Goal: Task Accomplishment & Management: Manage account settings

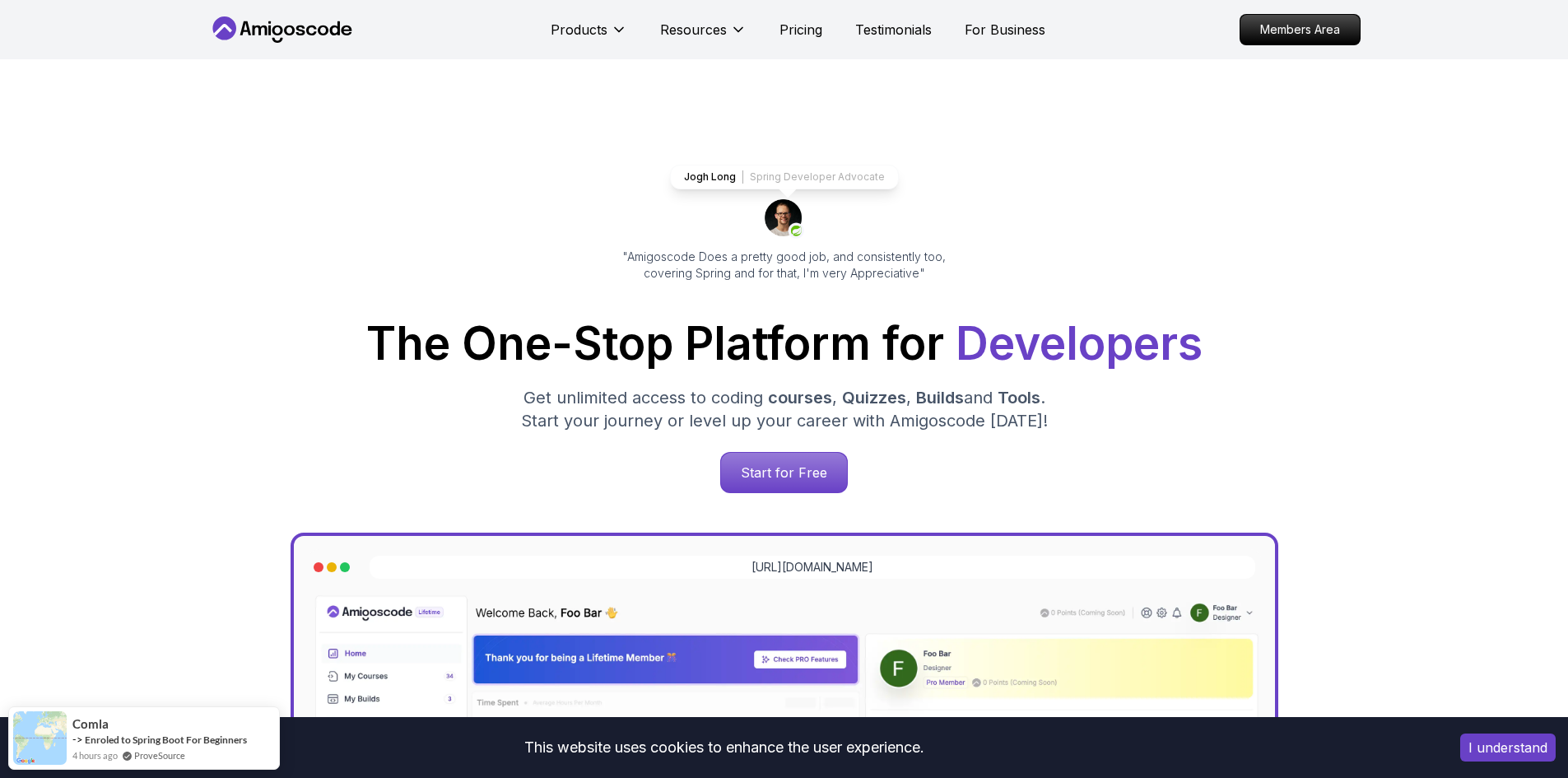
click at [253, 25] on icon at bounding box center [259, 30] width 15 height 10
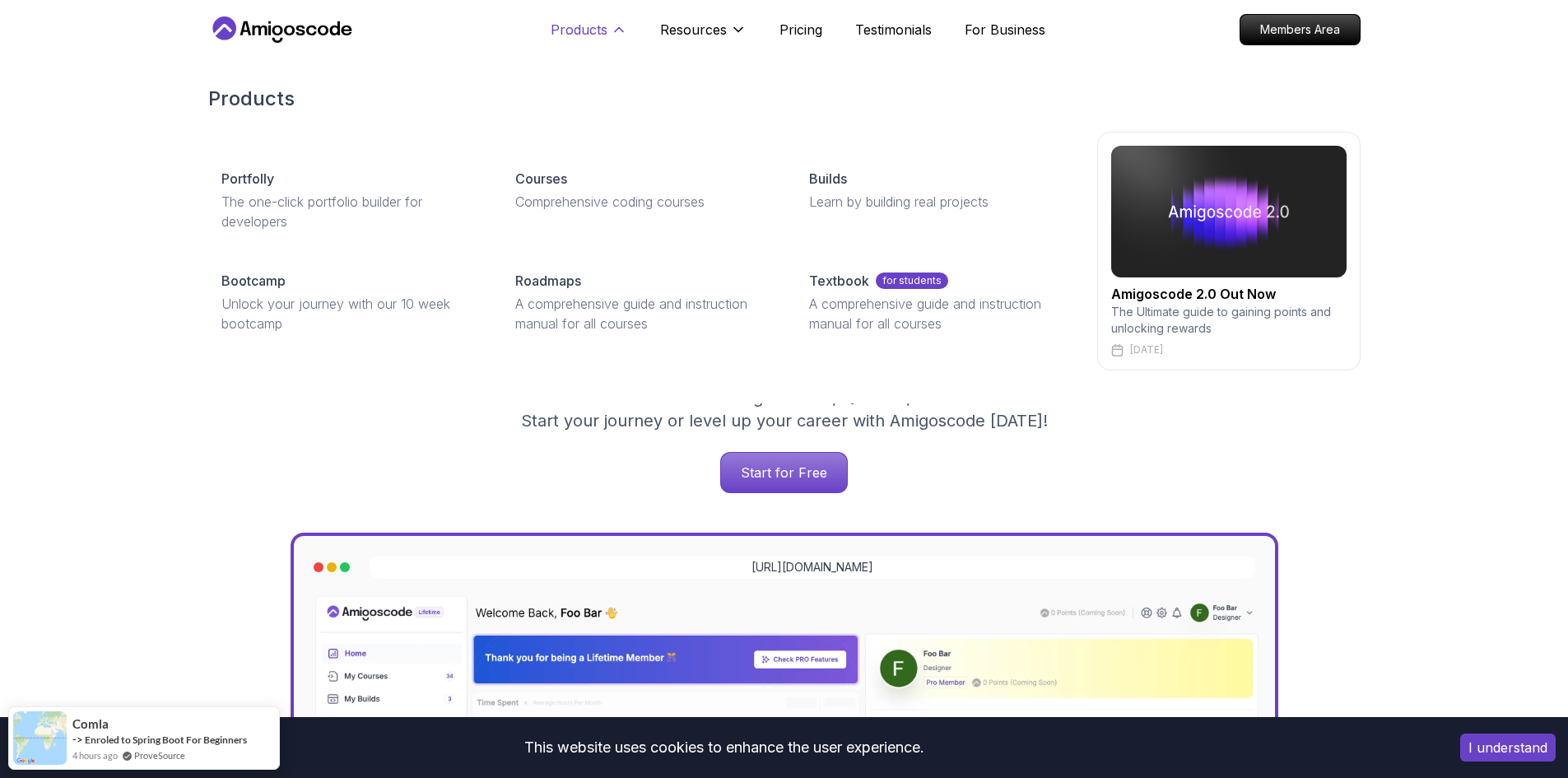
click at [567, 36] on p "Products" at bounding box center [579, 29] width 56 height 19
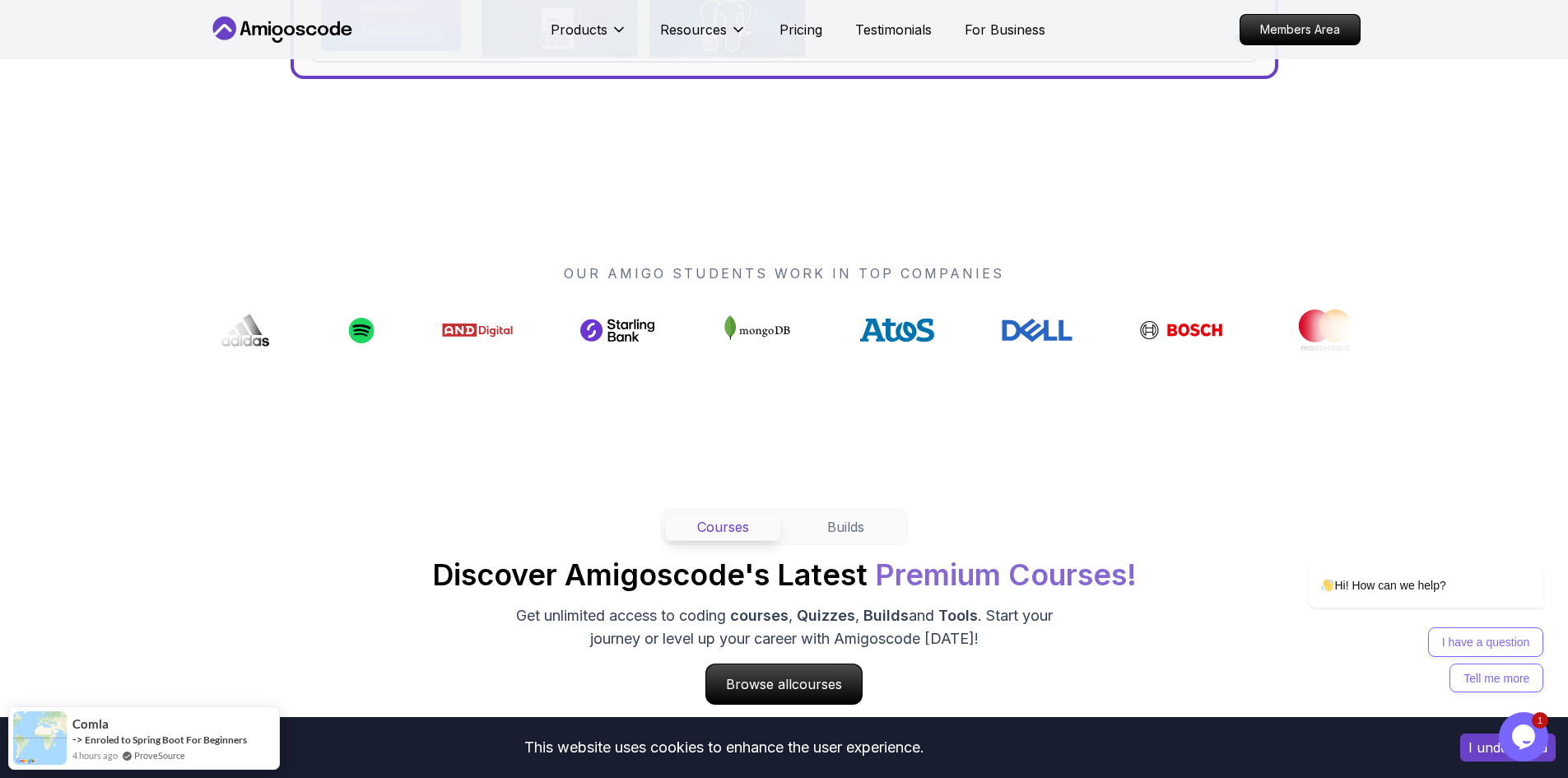
scroll to position [987, 0]
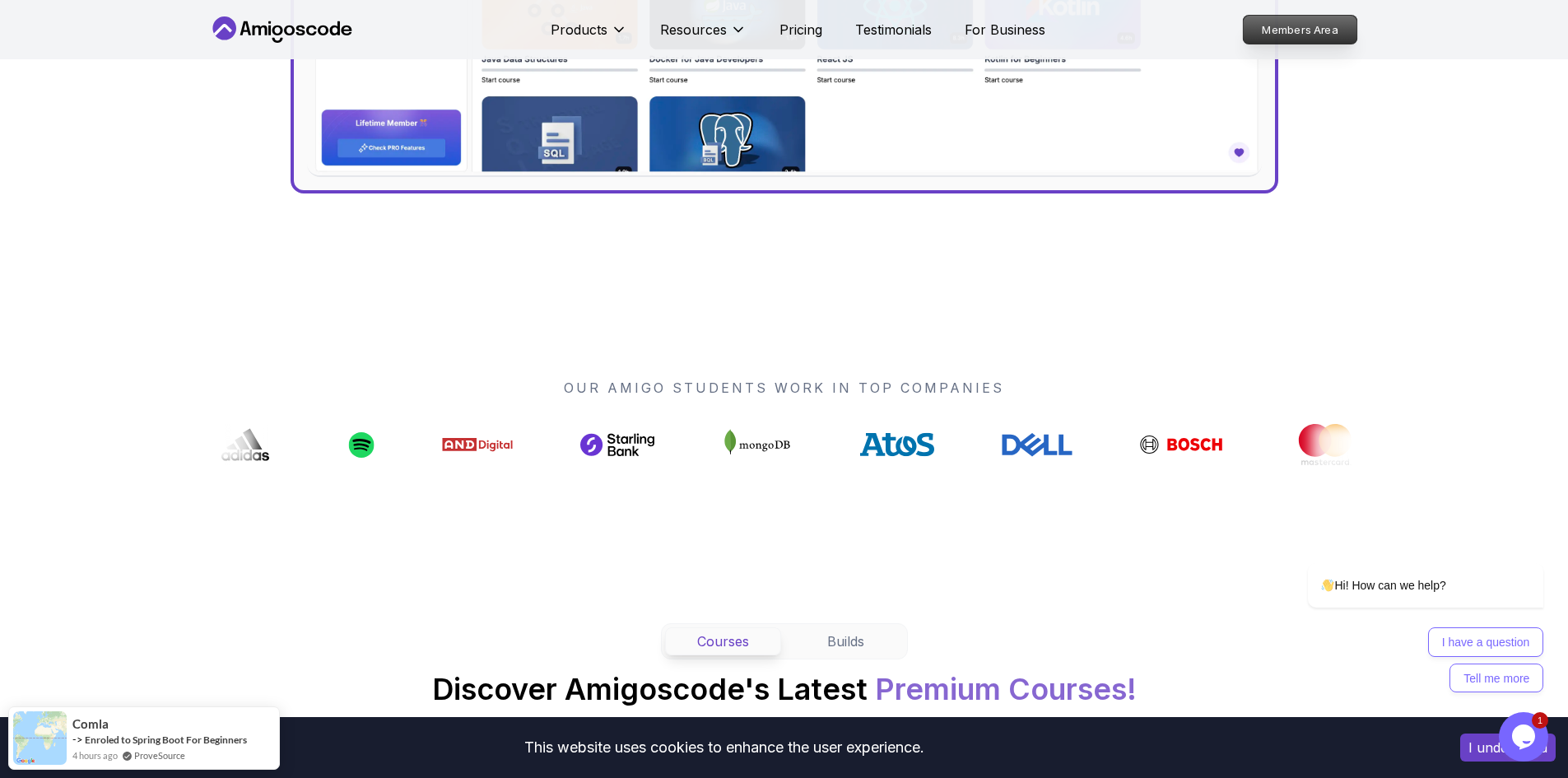
click at [1266, 35] on p "Members Area" at bounding box center [1300, 29] width 114 height 28
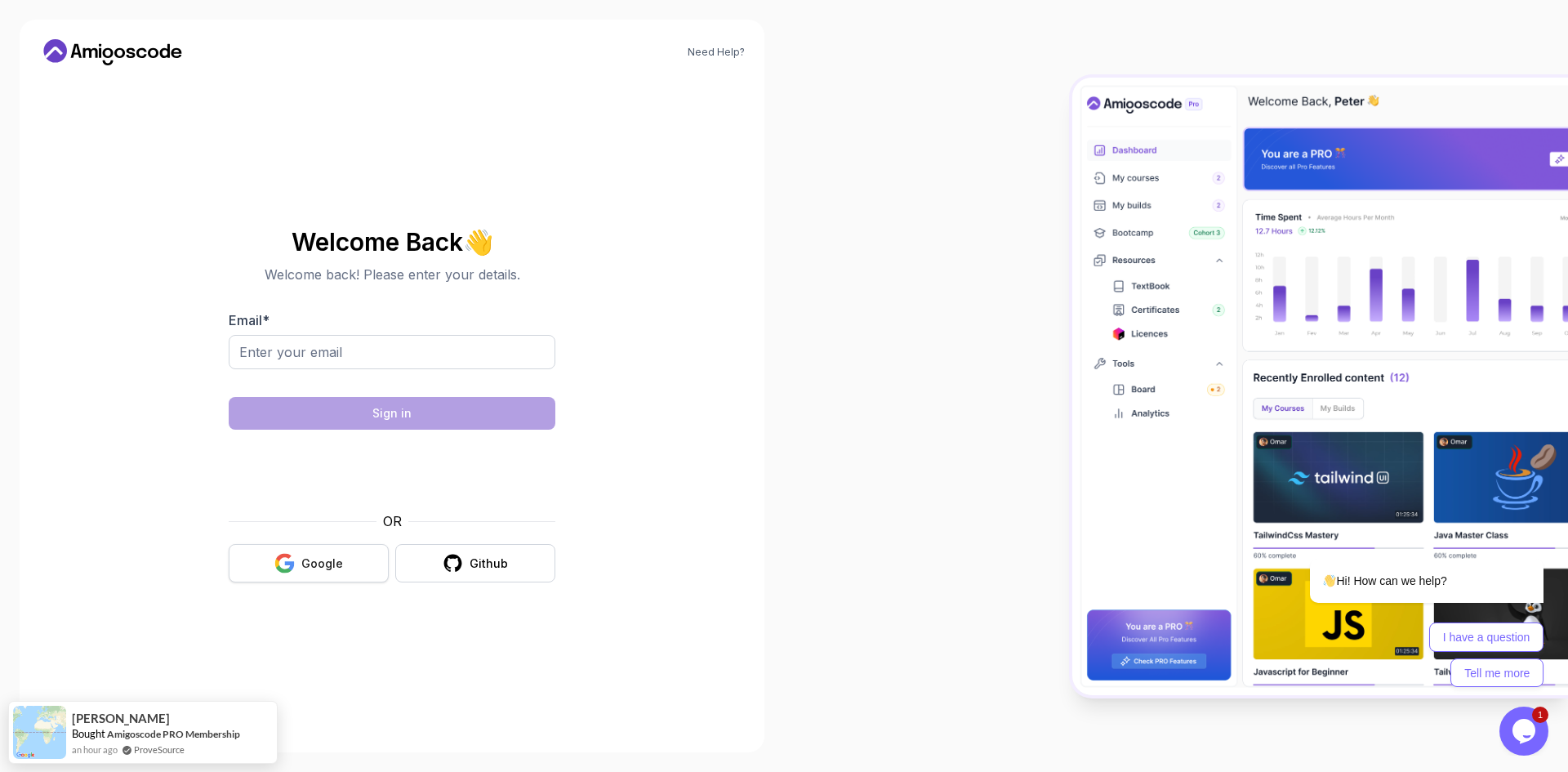
click at [291, 567] on icon "button" at bounding box center [289, 565] width 10 height 9
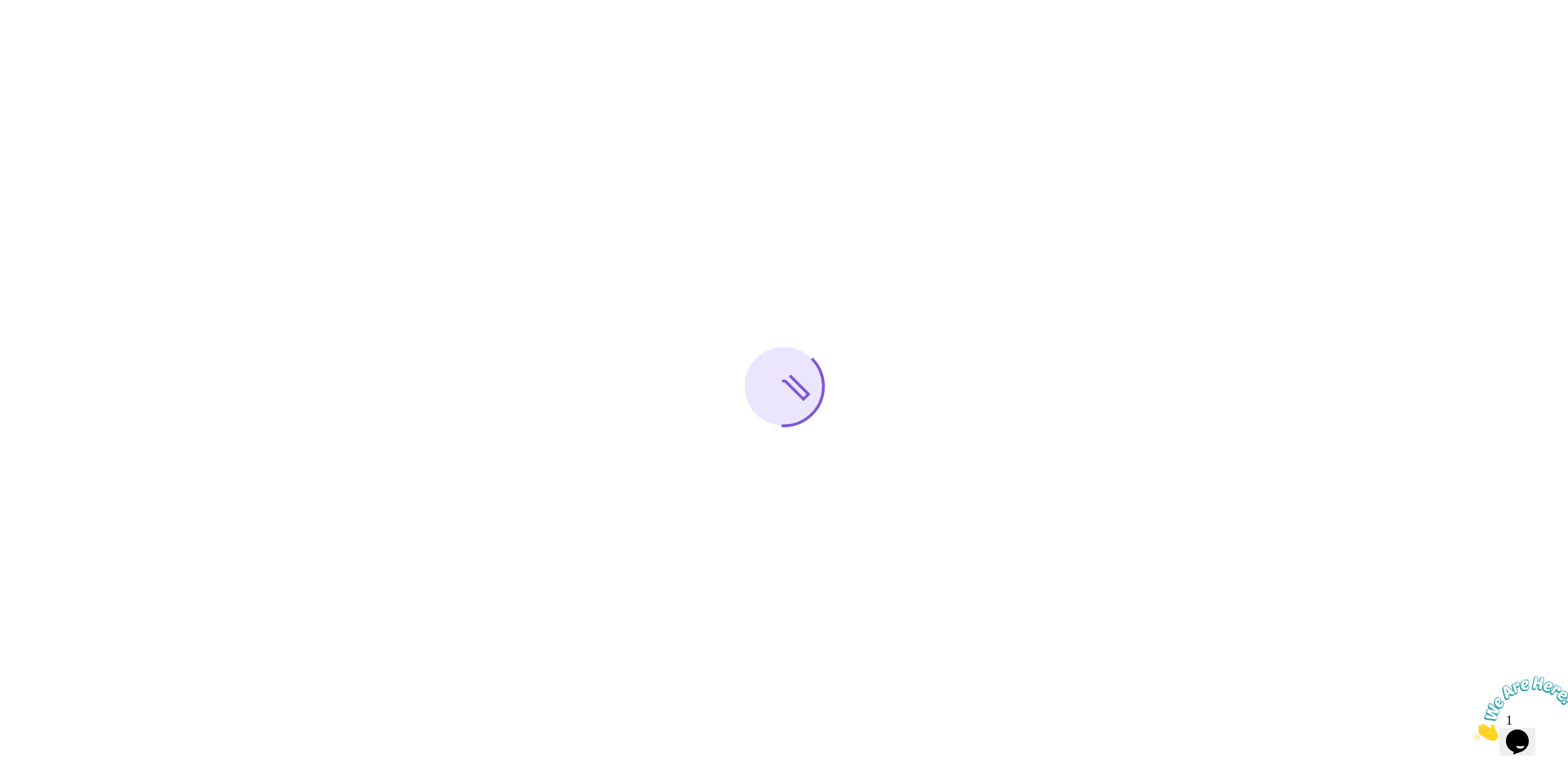
click at [1473, 730] on icon "Close" at bounding box center [1473, 736] width 0 height 14
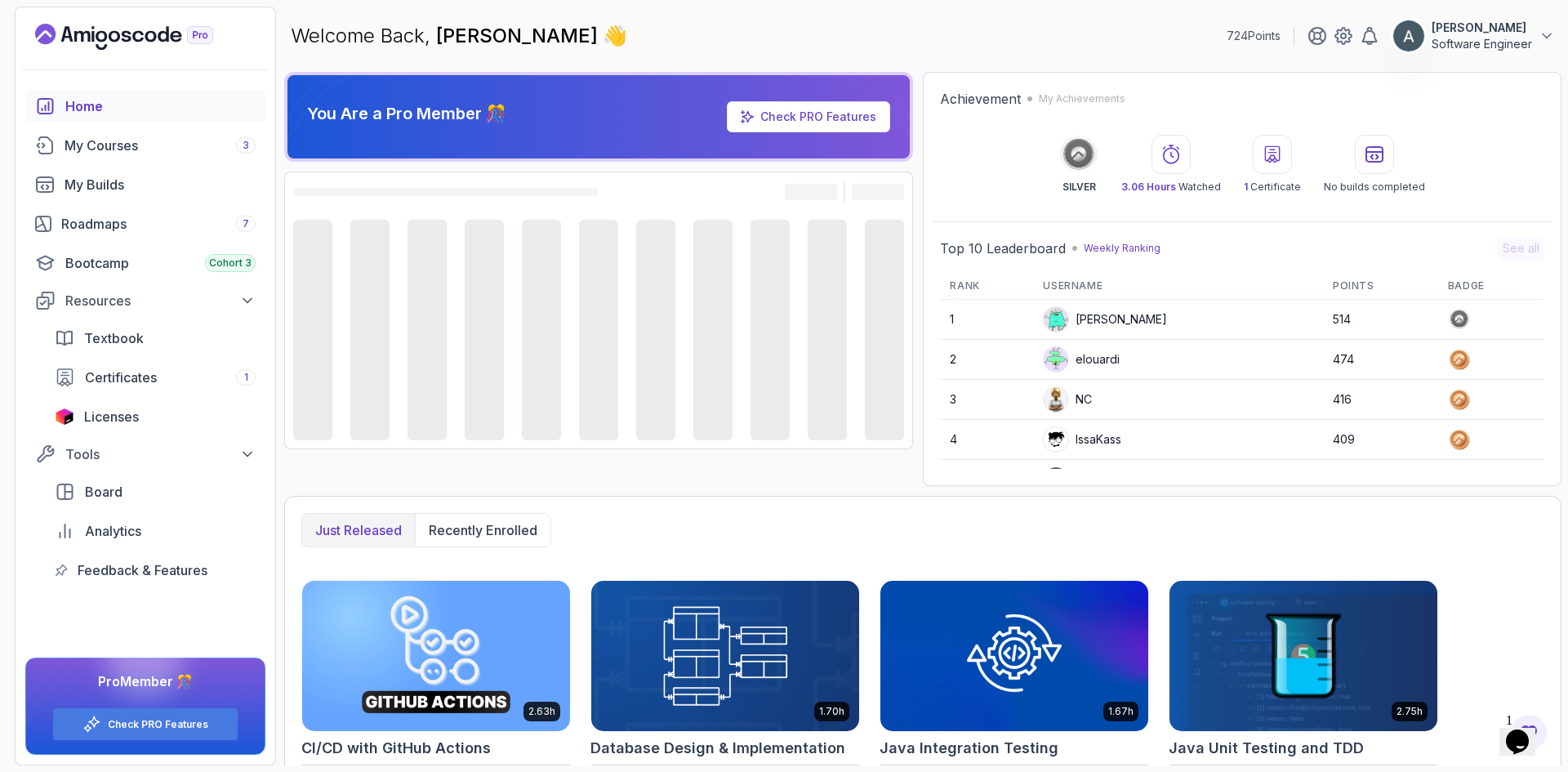
click at [1478, 44] on p "Software Engineer" at bounding box center [1481, 43] width 100 height 16
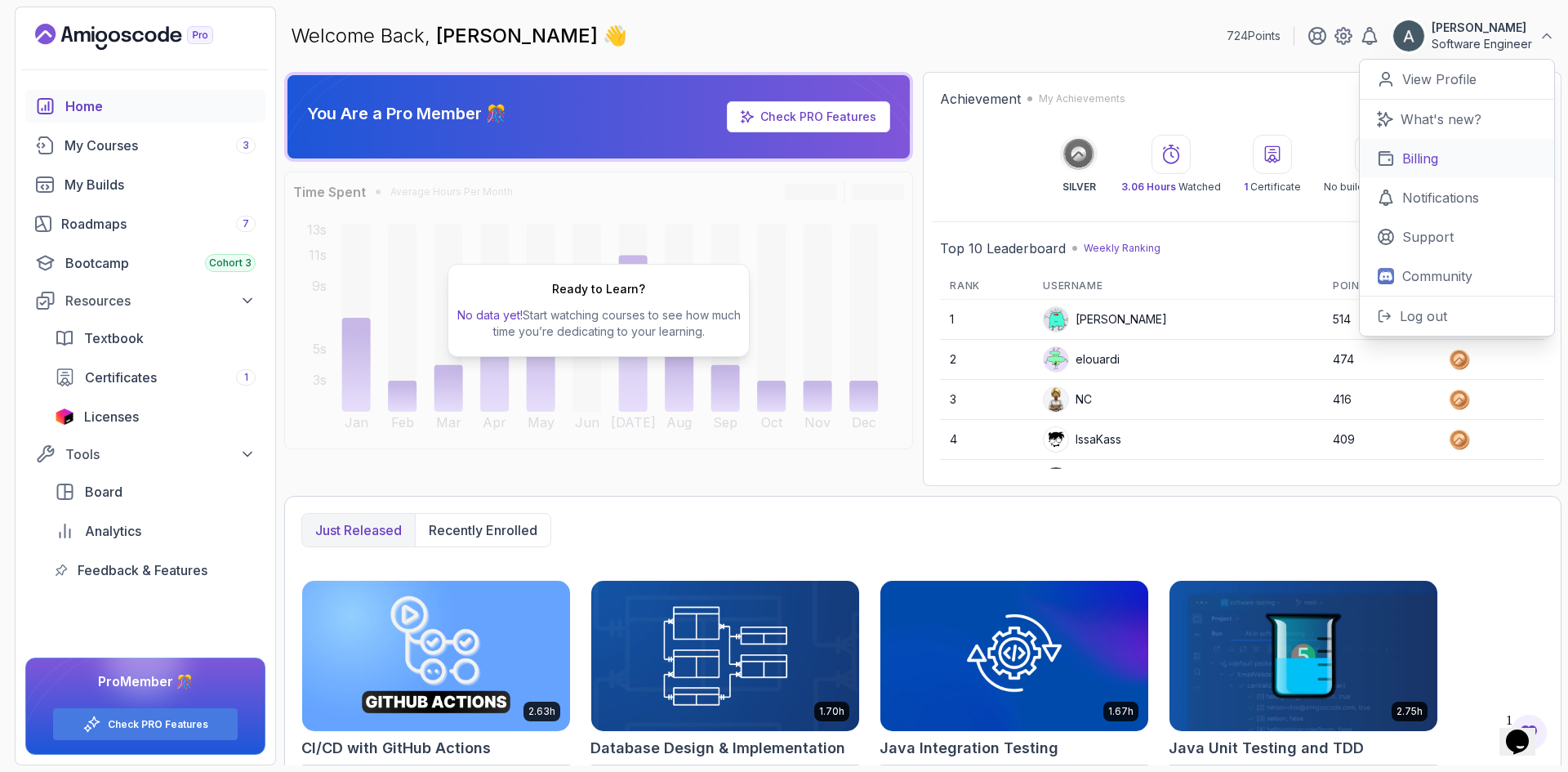
click at [1444, 157] on link "Billing" at bounding box center [1456, 158] width 194 height 40
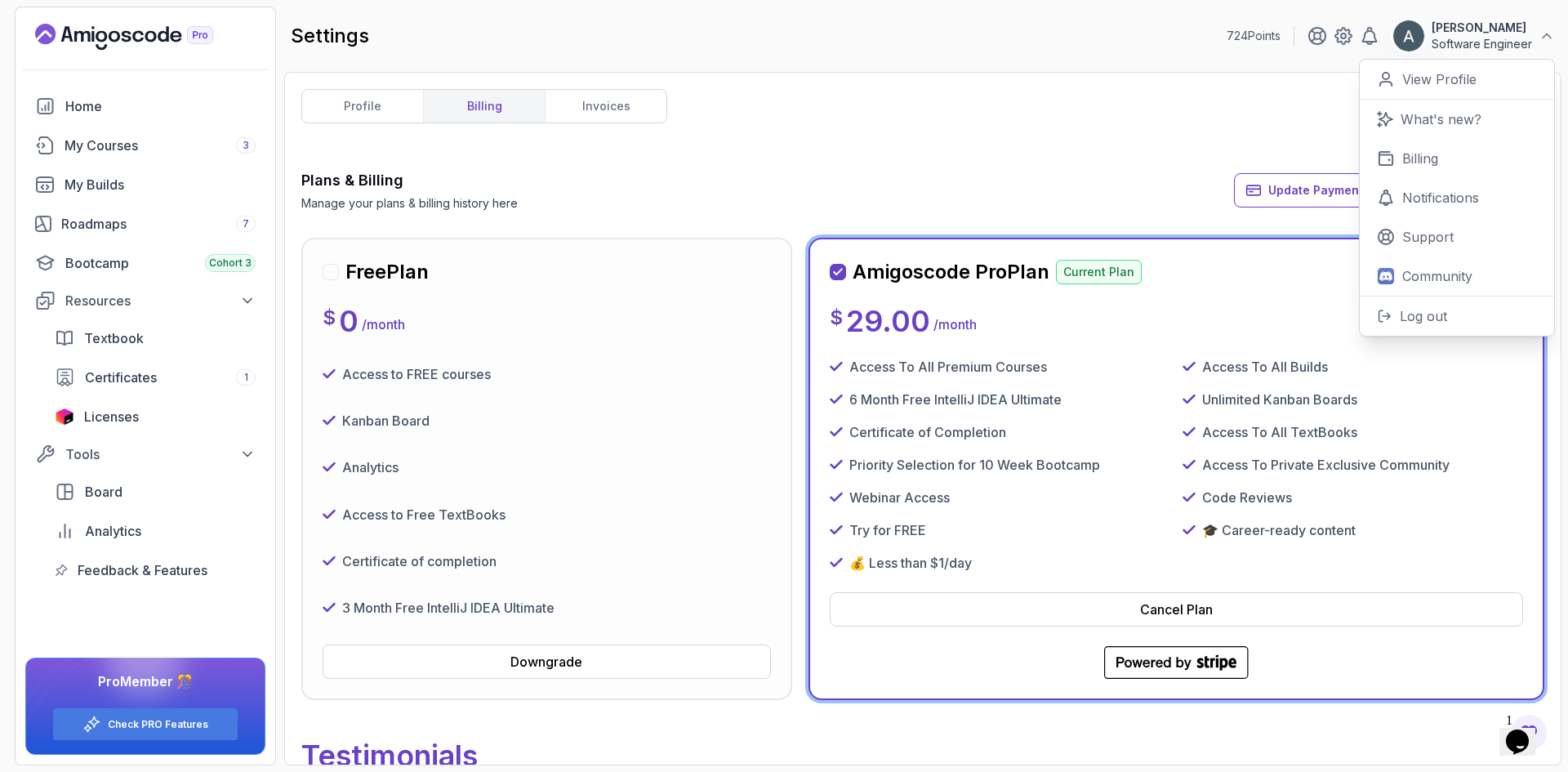
click at [331, 268] on div at bounding box center [330, 271] width 16 height 16
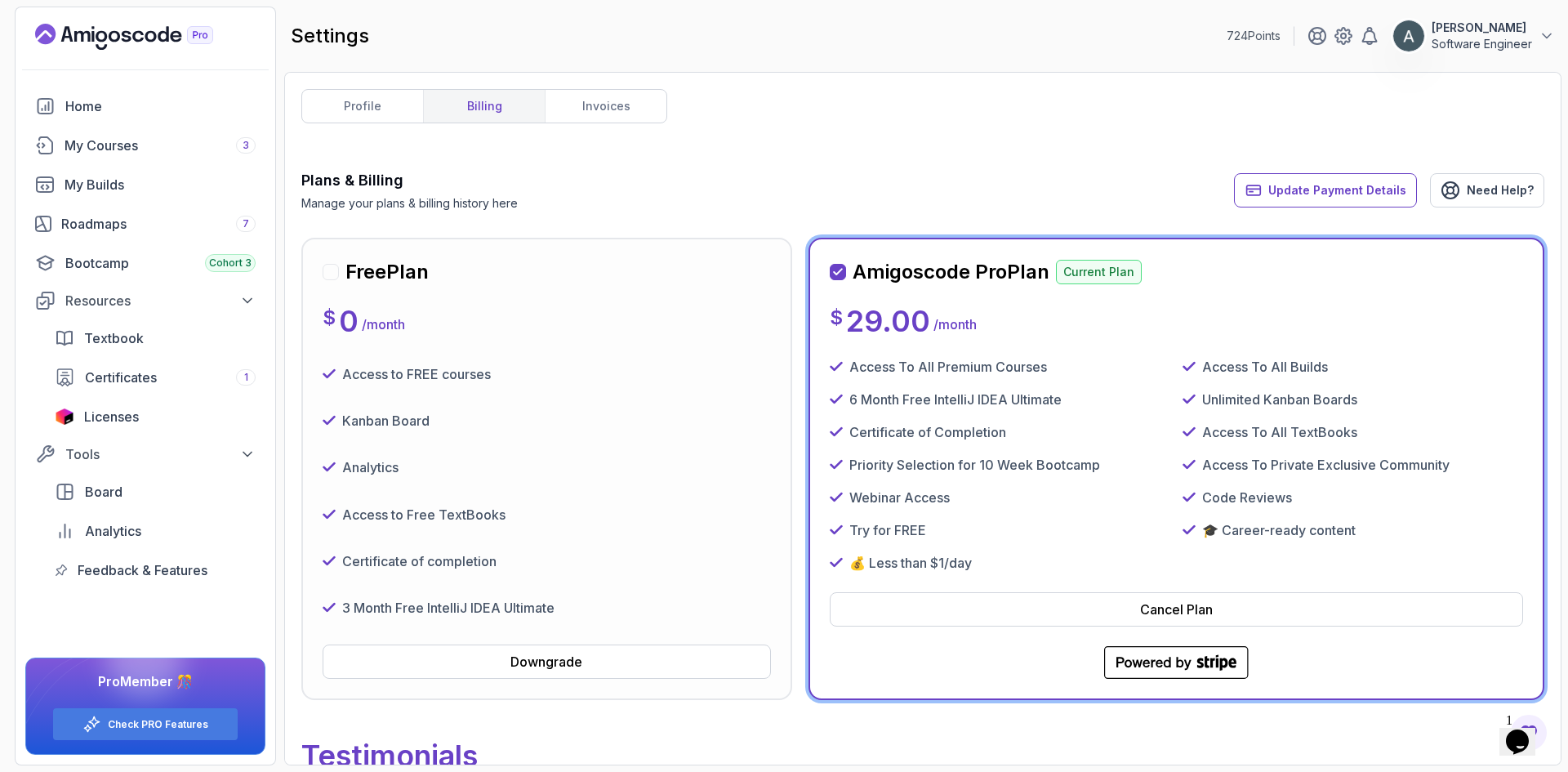
click at [331, 274] on div at bounding box center [330, 271] width 16 height 16
click at [1176, 608] on div "Cancel Plan" at bounding box center [1175, 609] width 72 height 19
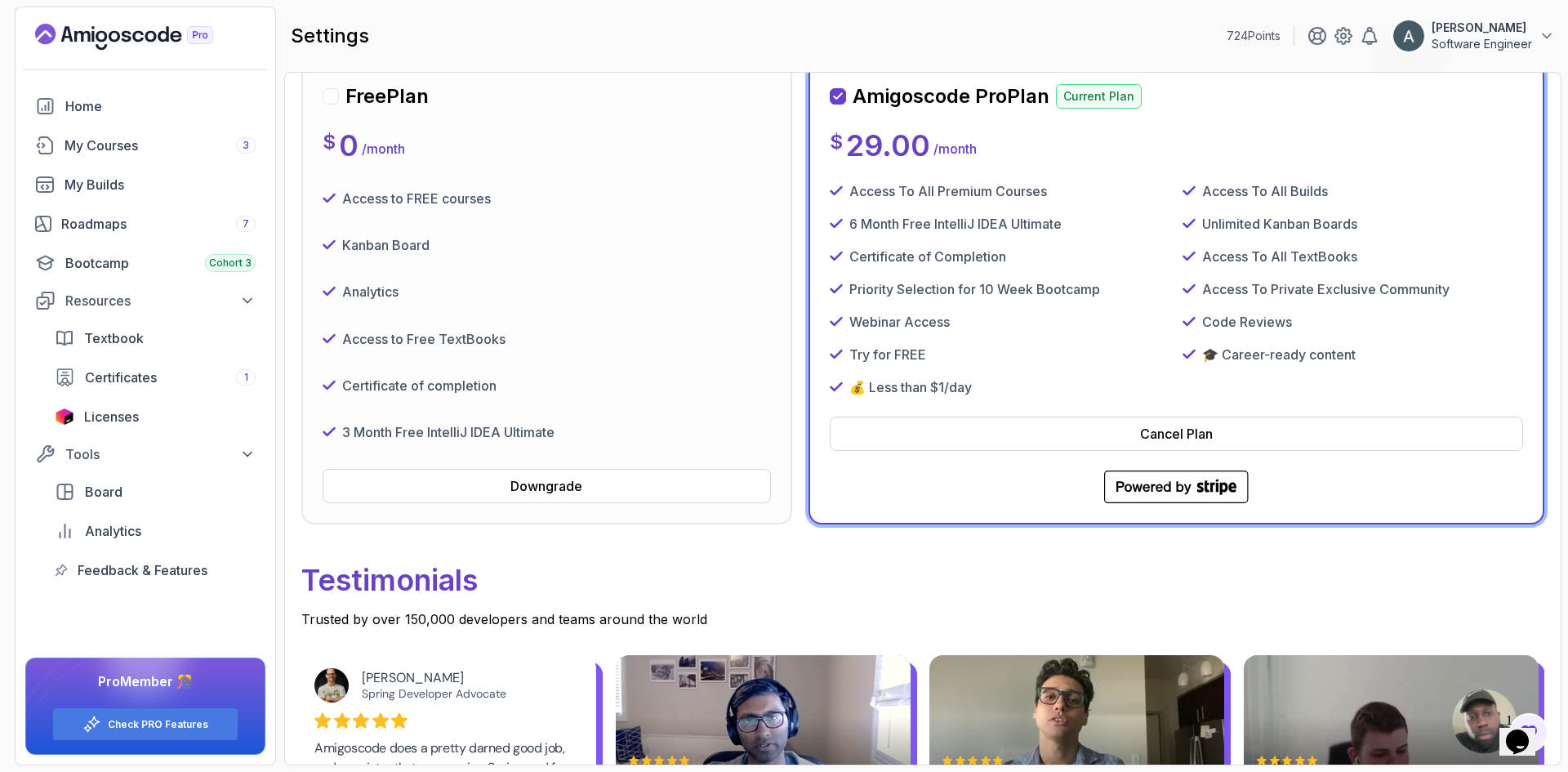
scroll to position [163, 0]
